Goal: Information Seeking & Learning: Learn about a topic

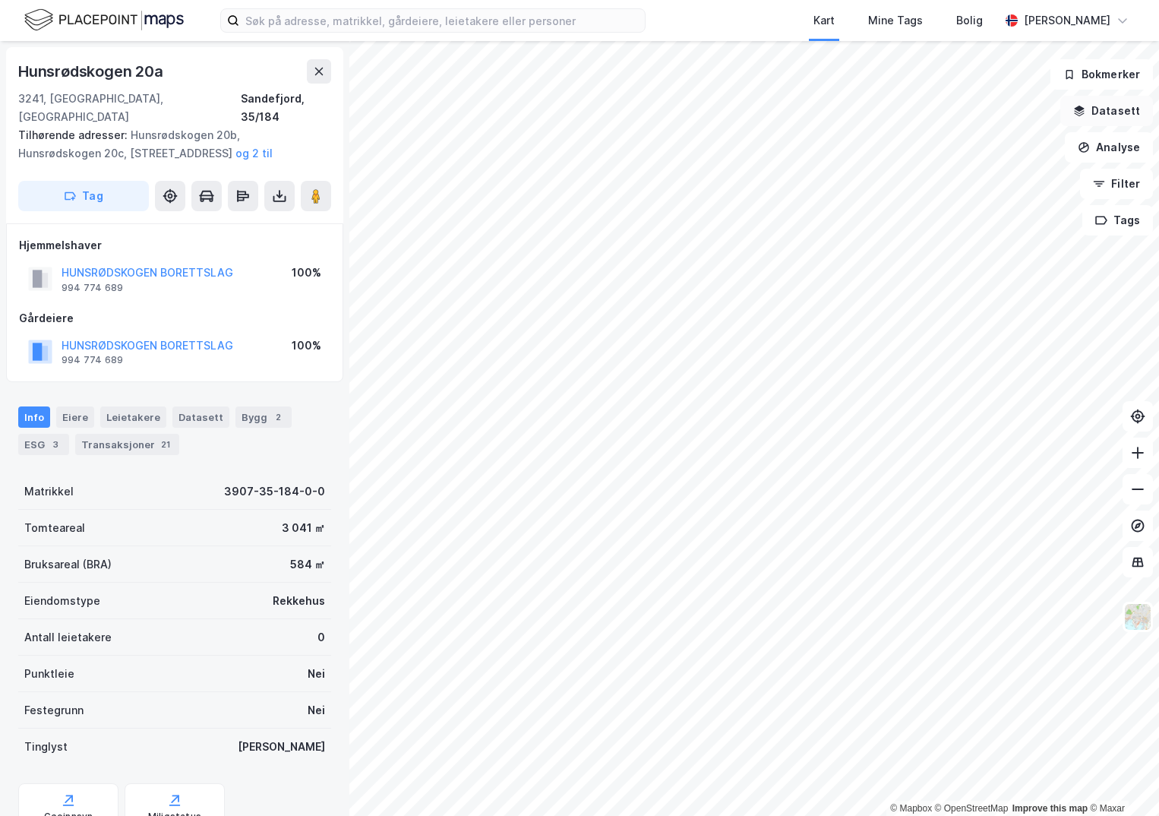
click at [1106, 109] on button "Datasett" at bounding box center [1107, 111] width 93 height 30
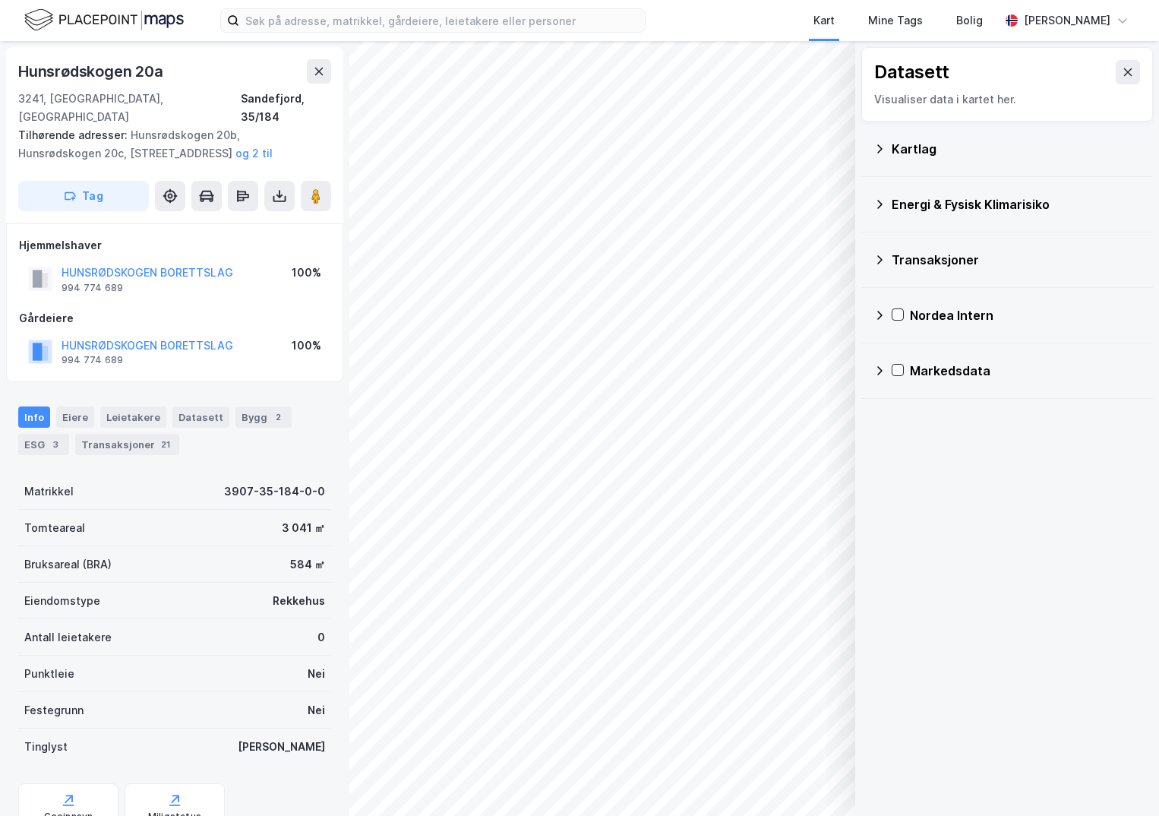
click at [917, 145] on div "Kartlag" at bounding box center [1016, 149] width 249 height 18
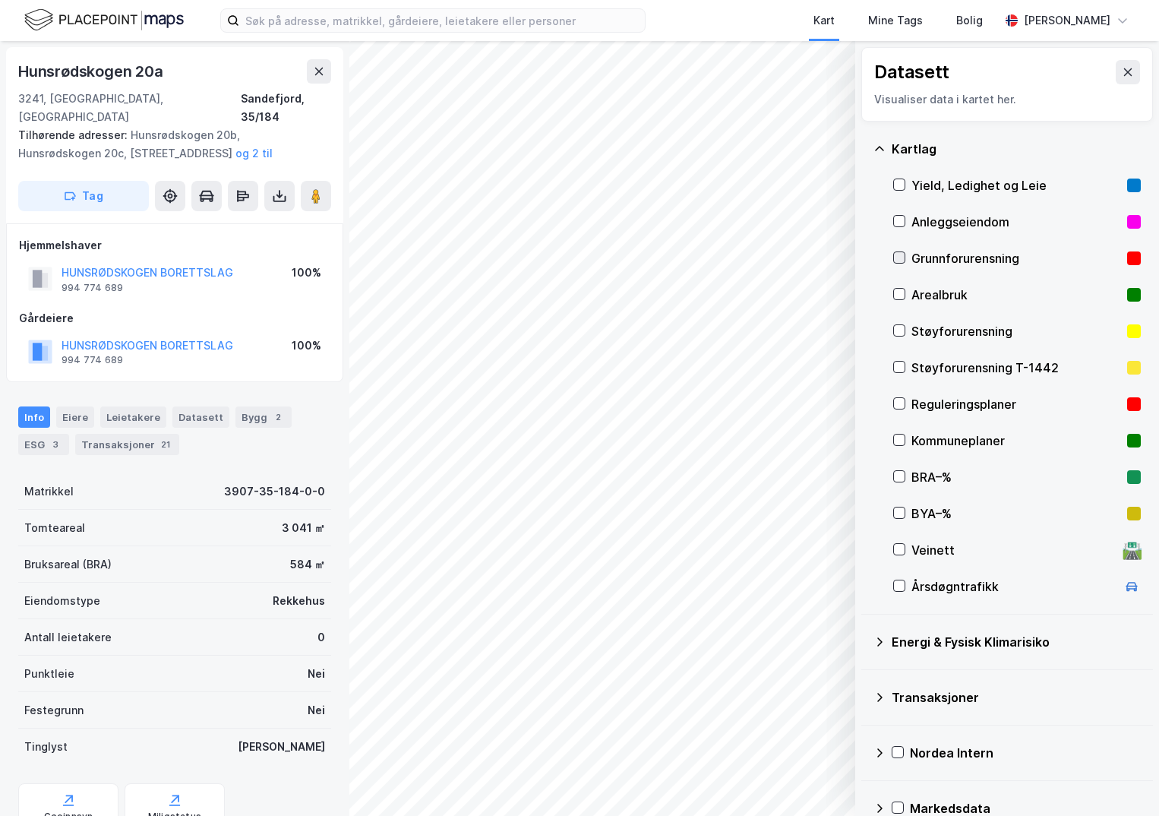
click at [897, 259] on icon at bounding box center [900, 257] width 8 height 5
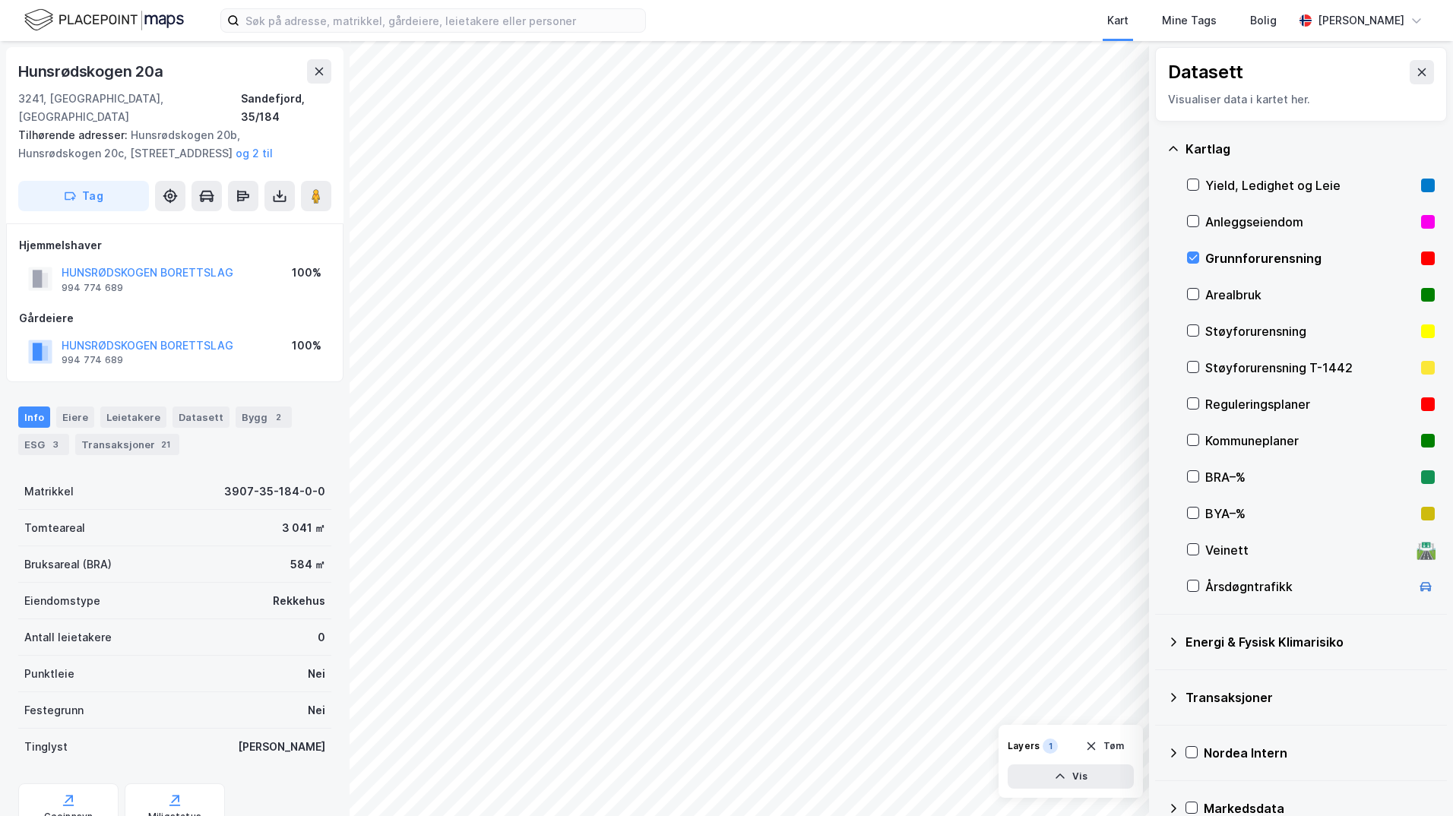
click at [1159, 640] on icon at bounding box center [1173, 642] width 12 height 12
drag, startPoint x: 1212, startPoint y: 679, endPoint x: 1200, endPoint y: 680, distance: 12.2
click at [1159, 680] on icon at bounding box center [1211, 677] width 11 height 11
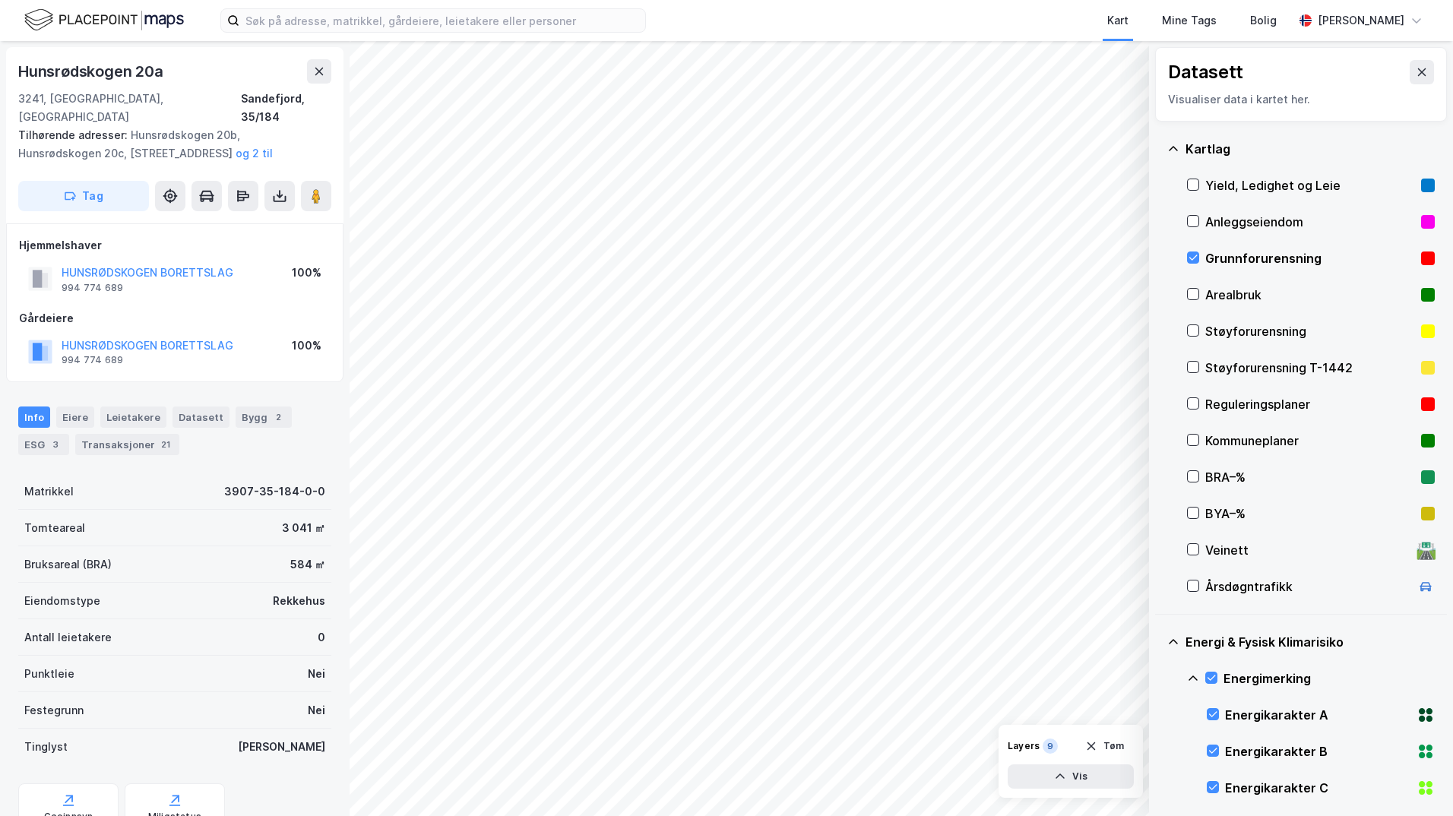
click at [1159, 678] on icon at bounding box center [1193, 678] width 12 height 12
click at [1159, 748] on icon at bounding box center [1211, 744] width 11 height 11
click at [1159, 743] on icon at bounding box center [1192, 744] width 9 height 5
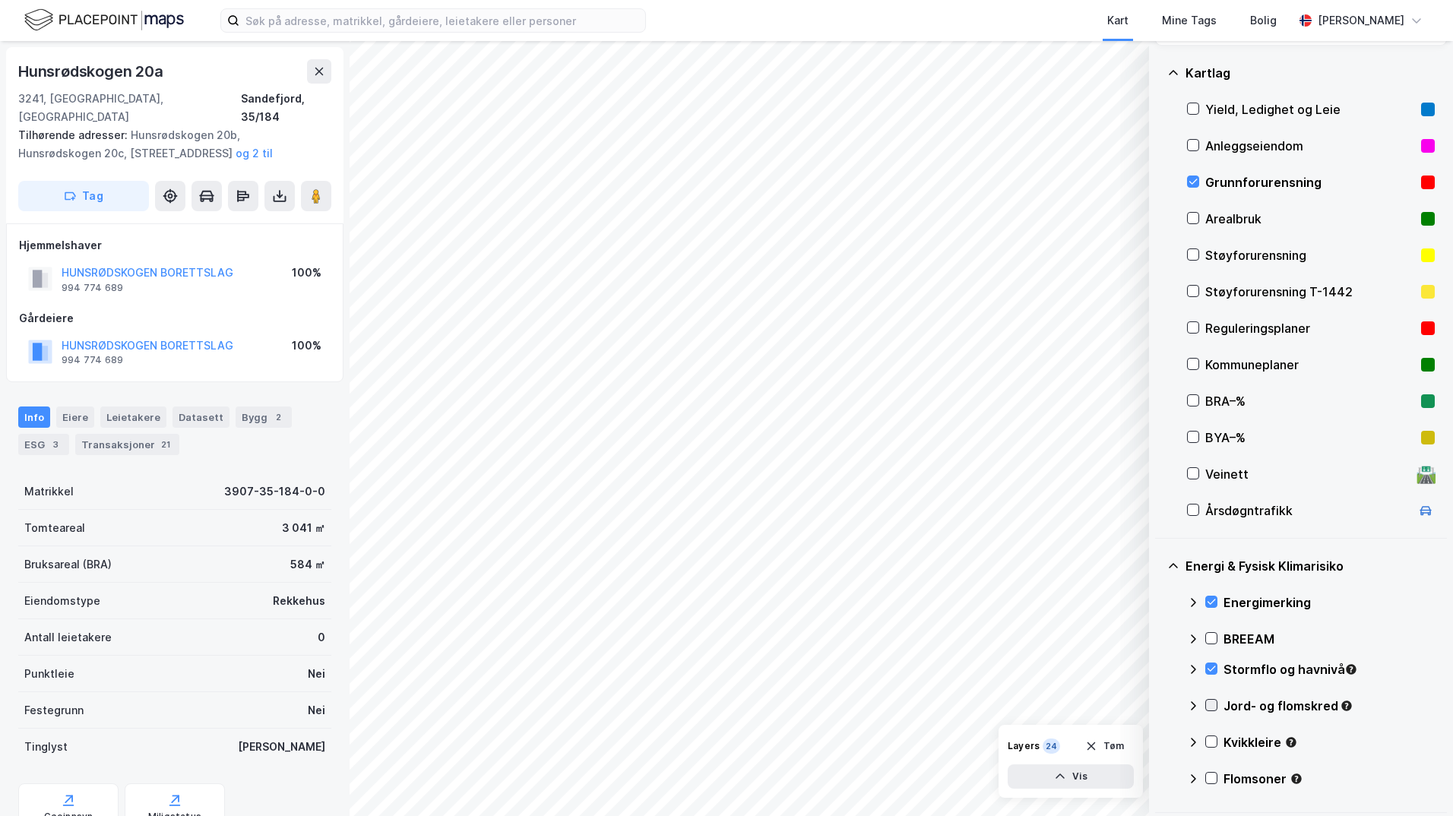
click at [1159, 706] on icon at bounding box center [1211, 705] width 11 height 11
click at [1159, 705] on icon at bounding box center [1193, 706] width 12 height 12
click at [1159, 740] on icon at bounding box center [1211, 741] width 11 height 11
click at [1159, 743] on icon at bounding box center [1193, 742] width 12 height 12
click at [1159, 776] on icon at bounding box center [1211, 778] width 11 height 11
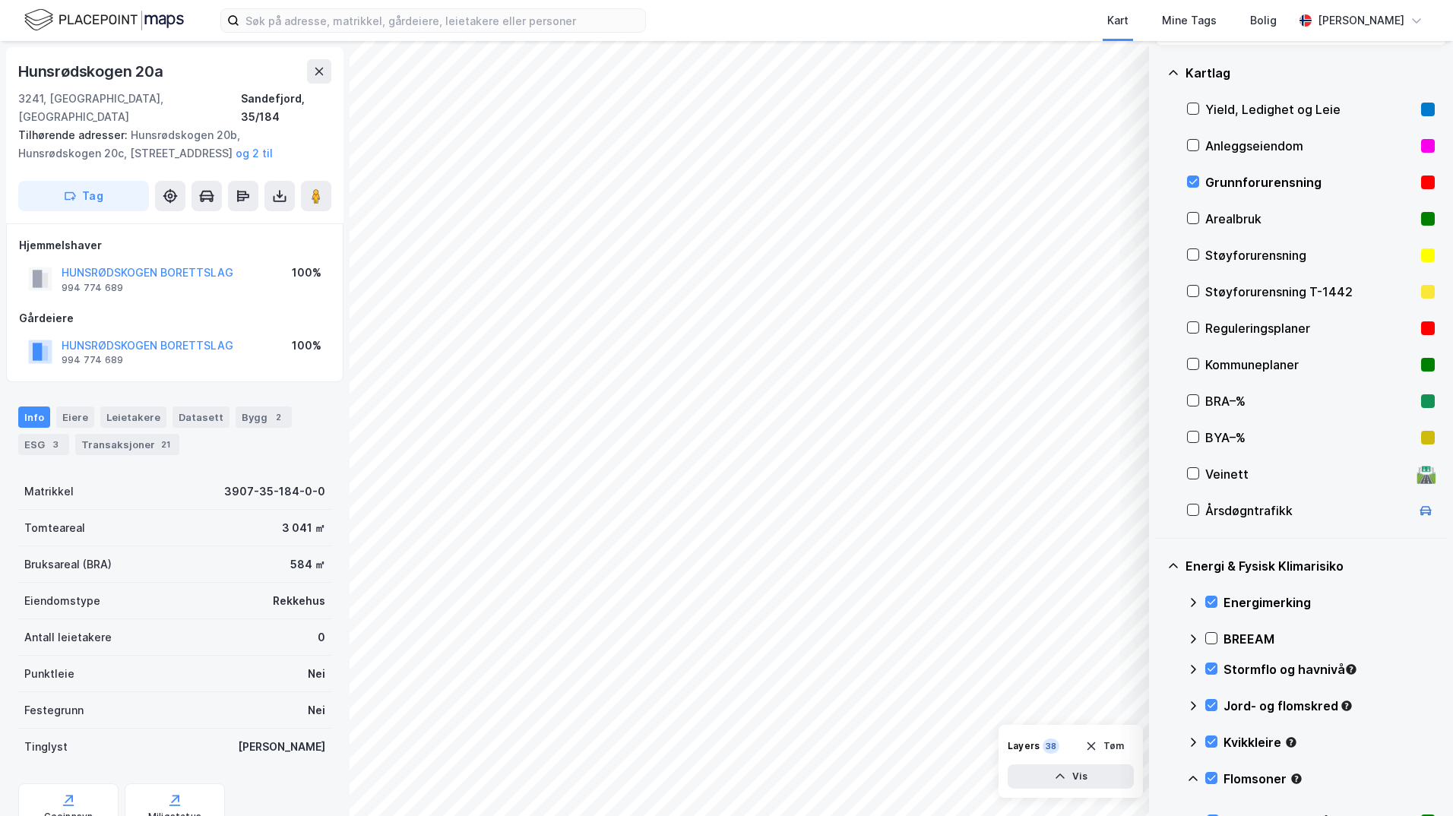
click at [1159, 777] on icon at bounding box center [1192, 778] width 9 height 5
